Goal: Transaction & Acquisition: Purchase product/service

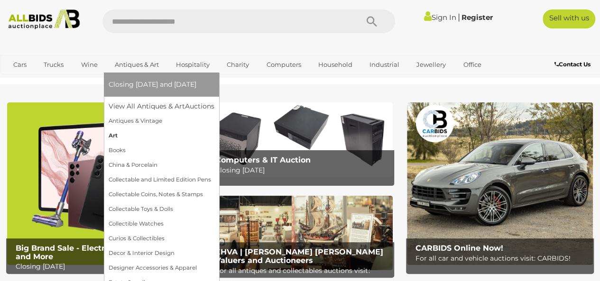
click at [113, 134] on link "Art" at bounding box center [162, 136] width 106 height 15
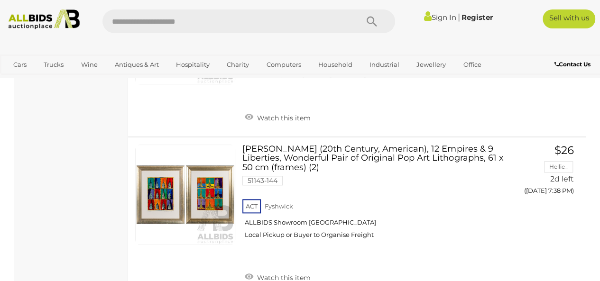
scroll to position [7874, 0]
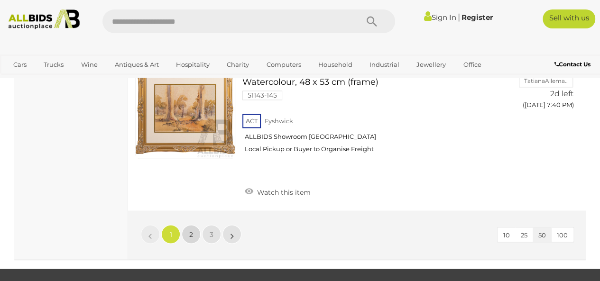
click at [191, 230] on span "2" at bounding box center [191, 234] width 4 height 9
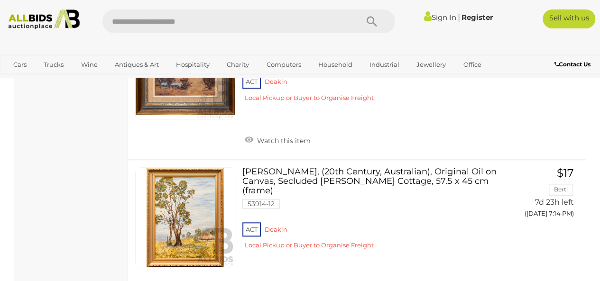
scroll to position [7579, 0]
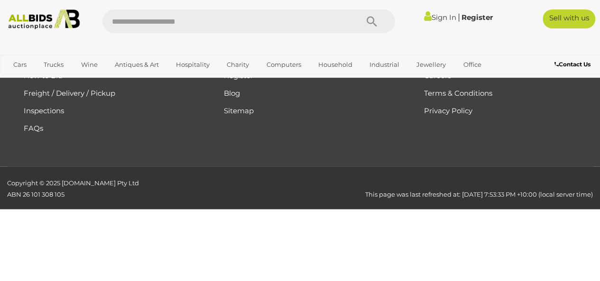
scroll to position [128, 0]
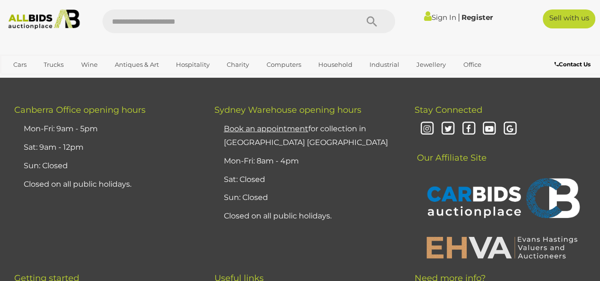
scroll to position [4879, 0]
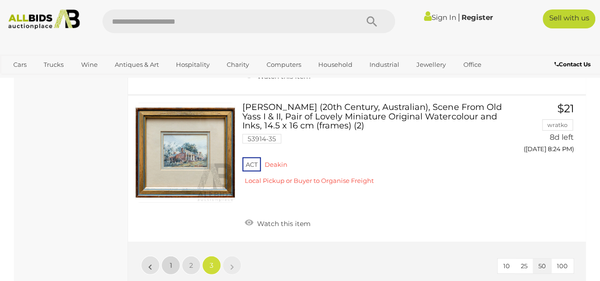
click at [170, 261] on span "1" at bounding box center [171, 265] width 2 height 9
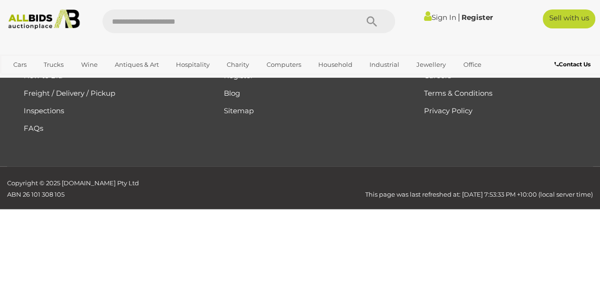
scroll to position [128, 0]
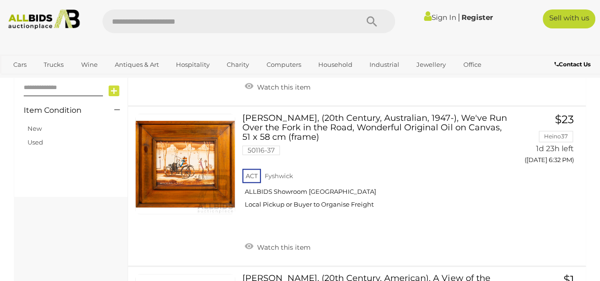
scroll to position [444, 0]
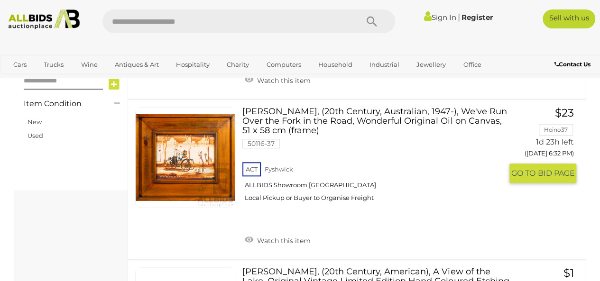
click at [292, 110] on link "[PERSON_NAME], (20th Century, Australian, 1947-), We've Run Over the Fork in th…" at bounding box center [375, 158] width 253 height 102
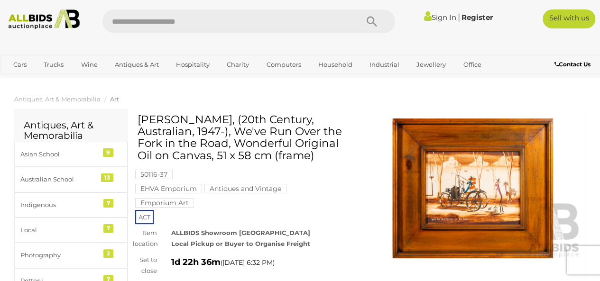
click at [485, 195] on img at bounding box center [472, 189] width 217 height 140
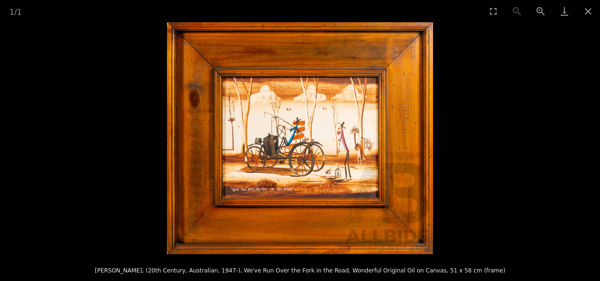
click at [369, 137] on img at bounding box center [300, 138] width 266 height 232
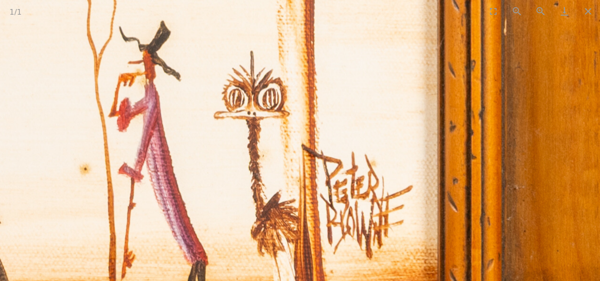
drag, startPoint x: 369, startPoint y: 137, endPoint x: 447, endPoint y: 139, distance: 77.8
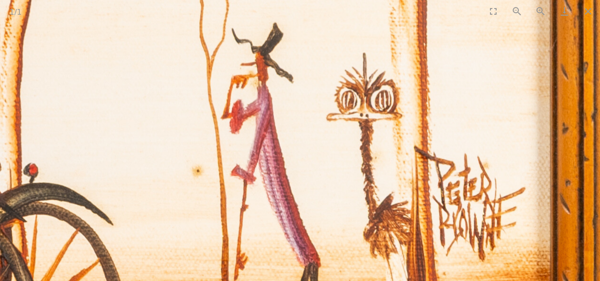
scroll to position [0, 0]
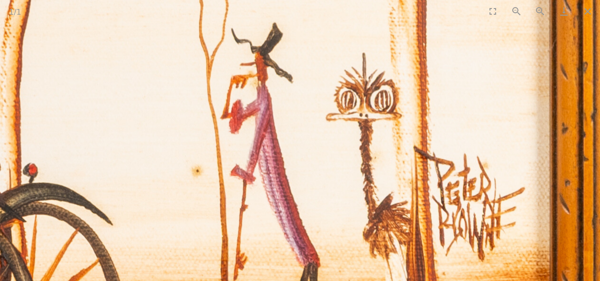
drag, startPoint x: 326, startPoint y: 155, endPoint x: 460, endPoint y: 169, distance: 134.4
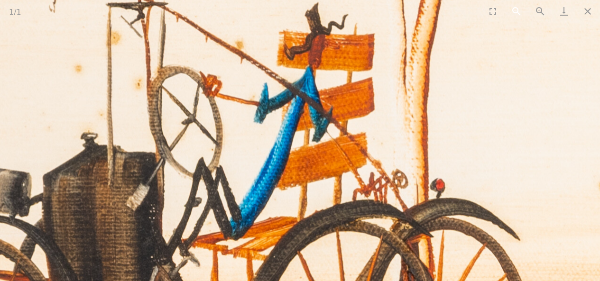
click at [516, 12] on button "Zoom out" at bounding box center [517, 11] width 24 height 22
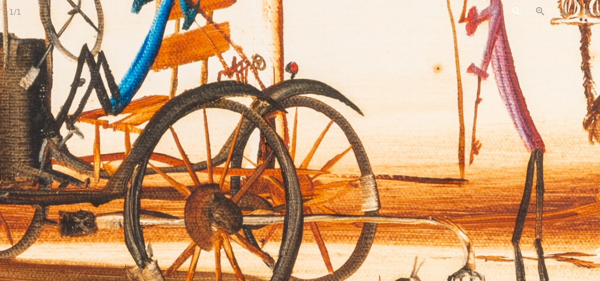
click at [516, 12] on button "Zoom out" at bounding box center [517, 11] width 24 height 22
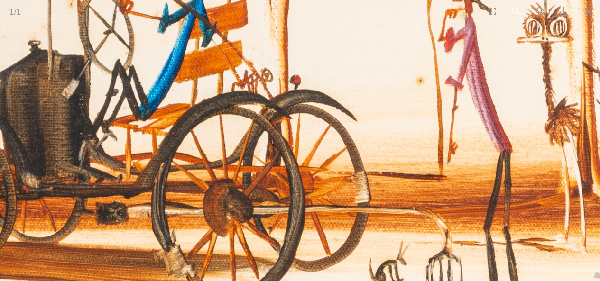
click at [516, 12] on button "Zoom out" at bounding box center [517, 11] width 24 height 22
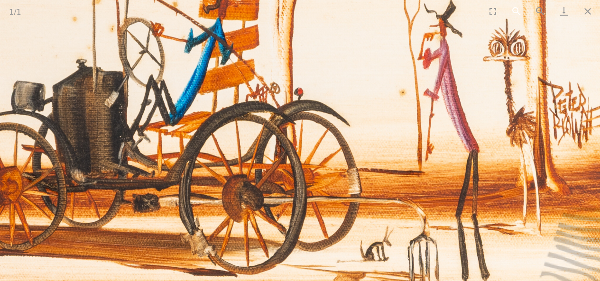
click at [516, 12] on button "Zoom out" at bounding box center [517, 11] width 24 height 22
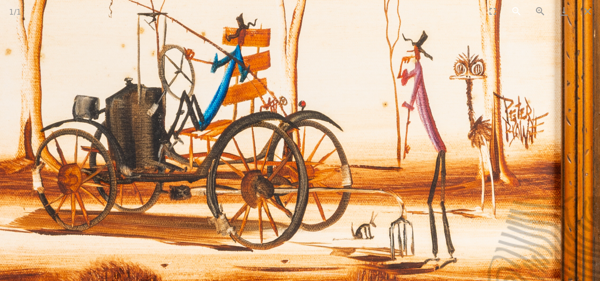
click at [516, 12] on button "Zoom out" at bounding box center [517, 11] width 24 height 22
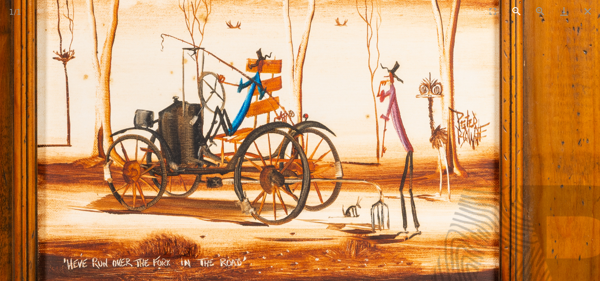
click at [516, 12] on button "Zoom out" at bounding box center [517, 11] width 24 height 22
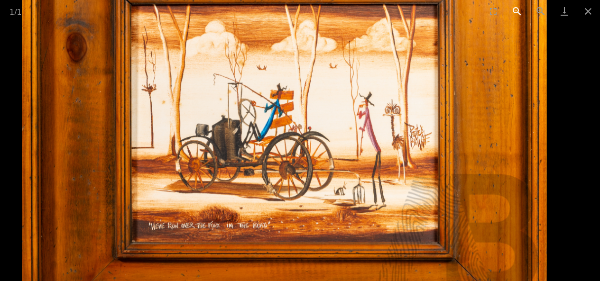
scroll to position [0, 0]
click at [516, 12] on button "Zoom out" at bounding box center [517, 11] width 24 height 22
